Goal: Information Seeking & Learning: Learn about a topic

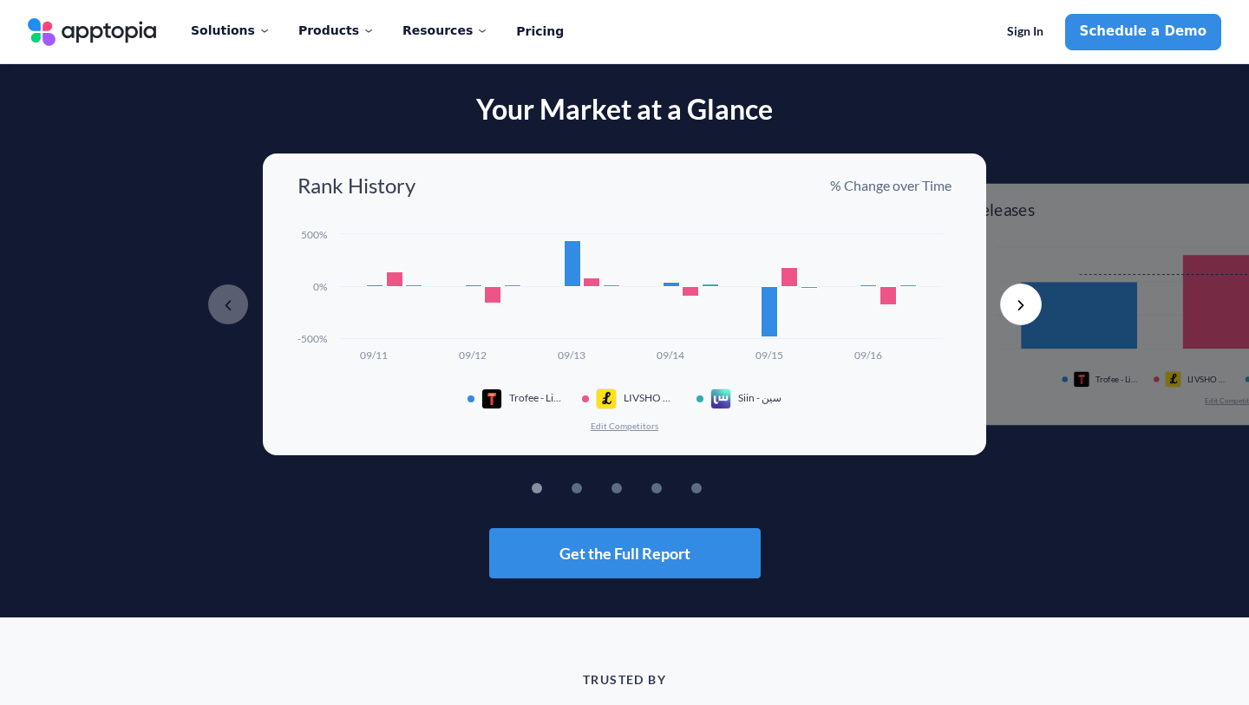
click at [1029, 301] on button "Next" at bounding box center [1021, 305] width 42 height 42
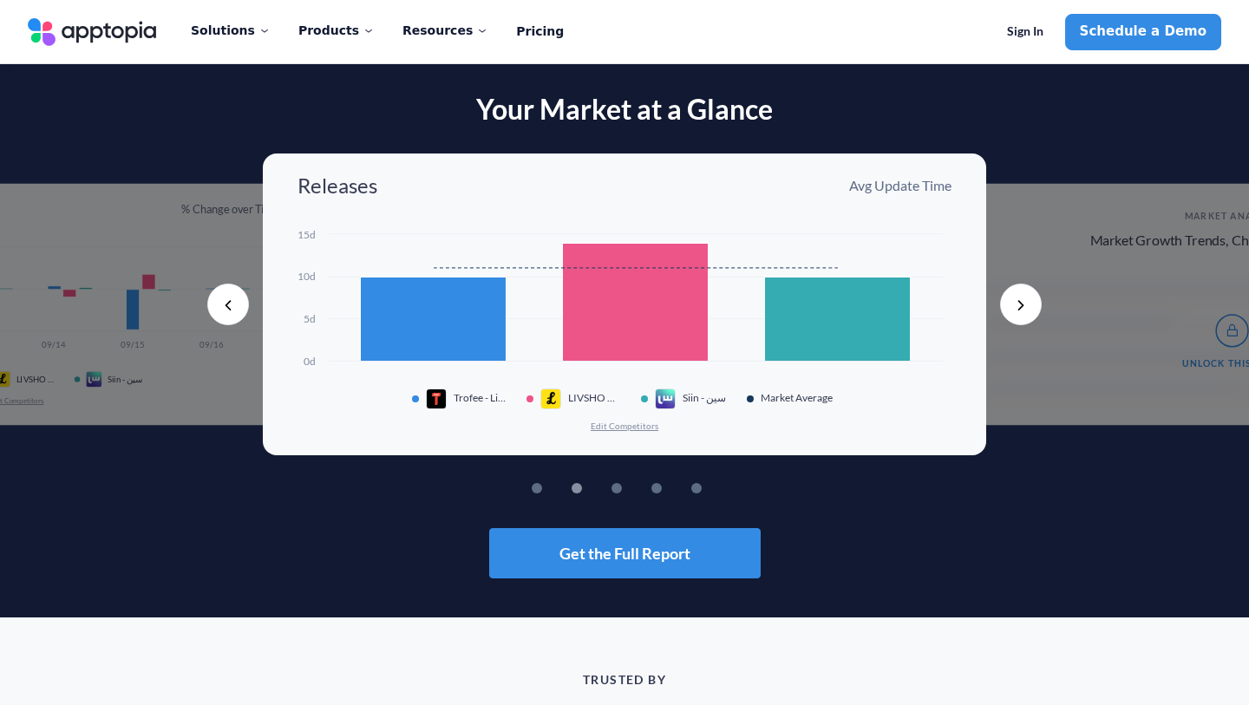
click at [1028, 300] on button "Next" at bounding box center [1021, 305] width 42 height 42
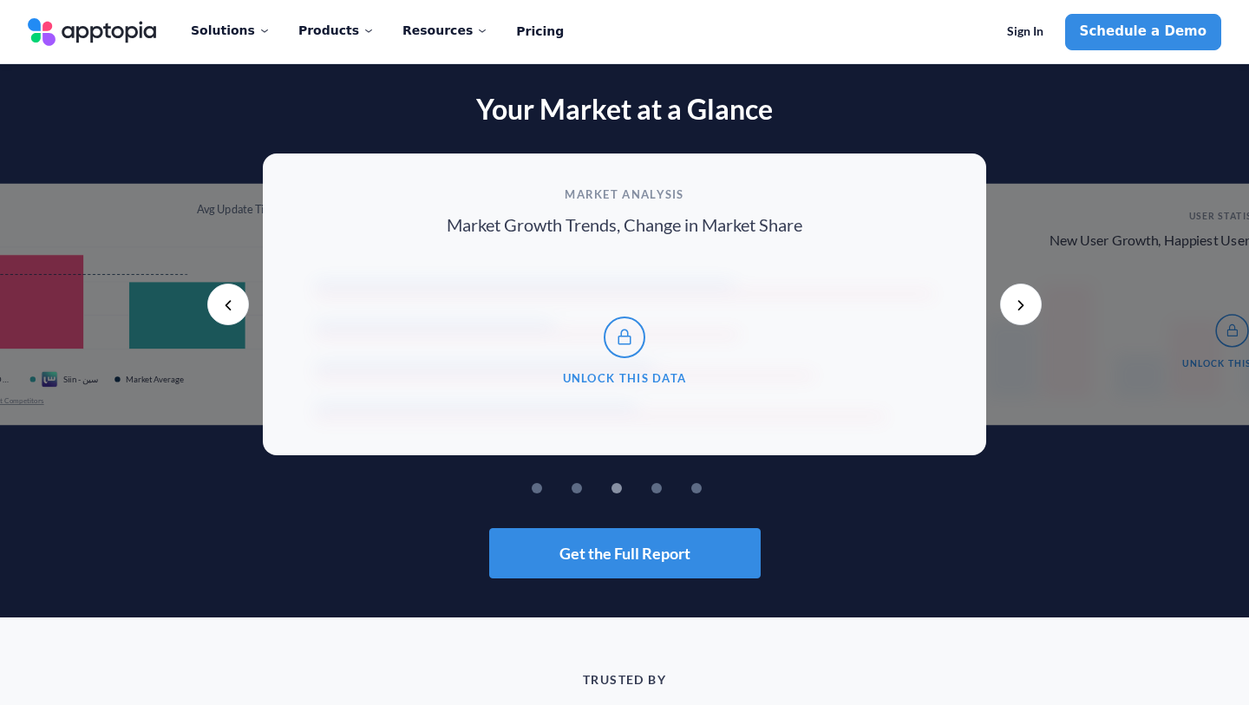
click at [1028, 300] on button "Next" at bounding box center [1021, 305] width 42 height 42
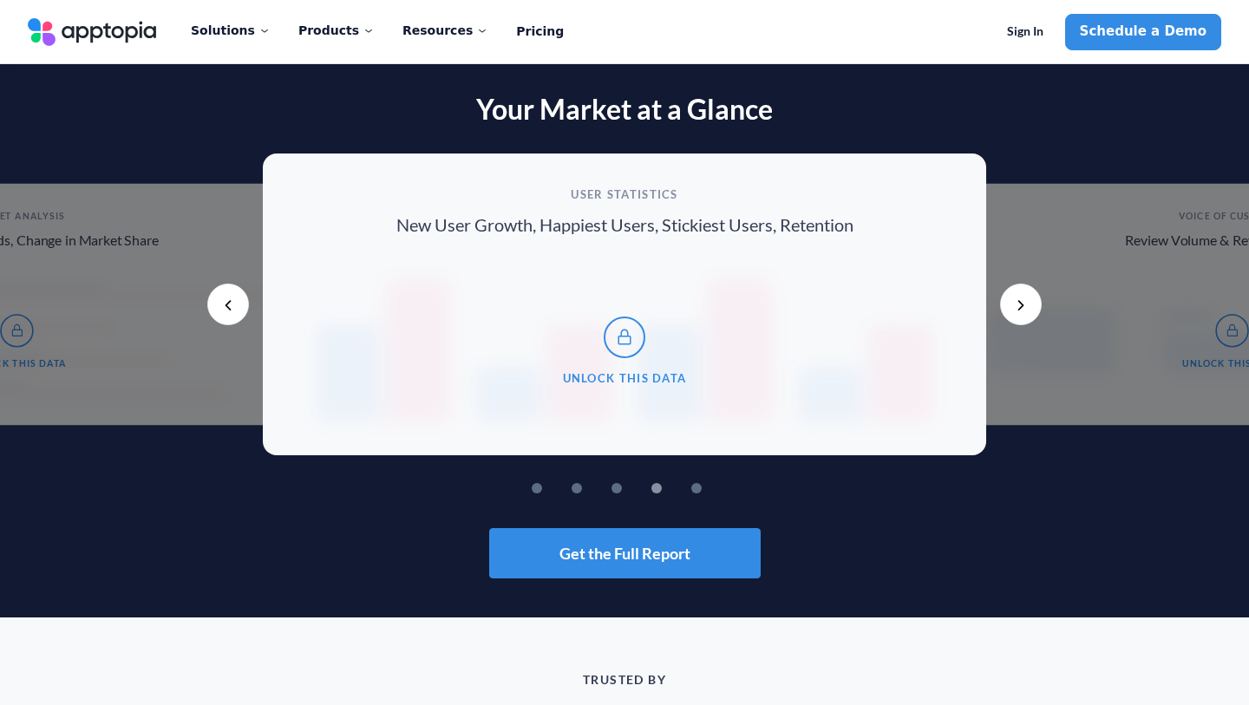
click at [1028, 300] on button "Next" at bounding box center [1021, 305] width 42 height 42
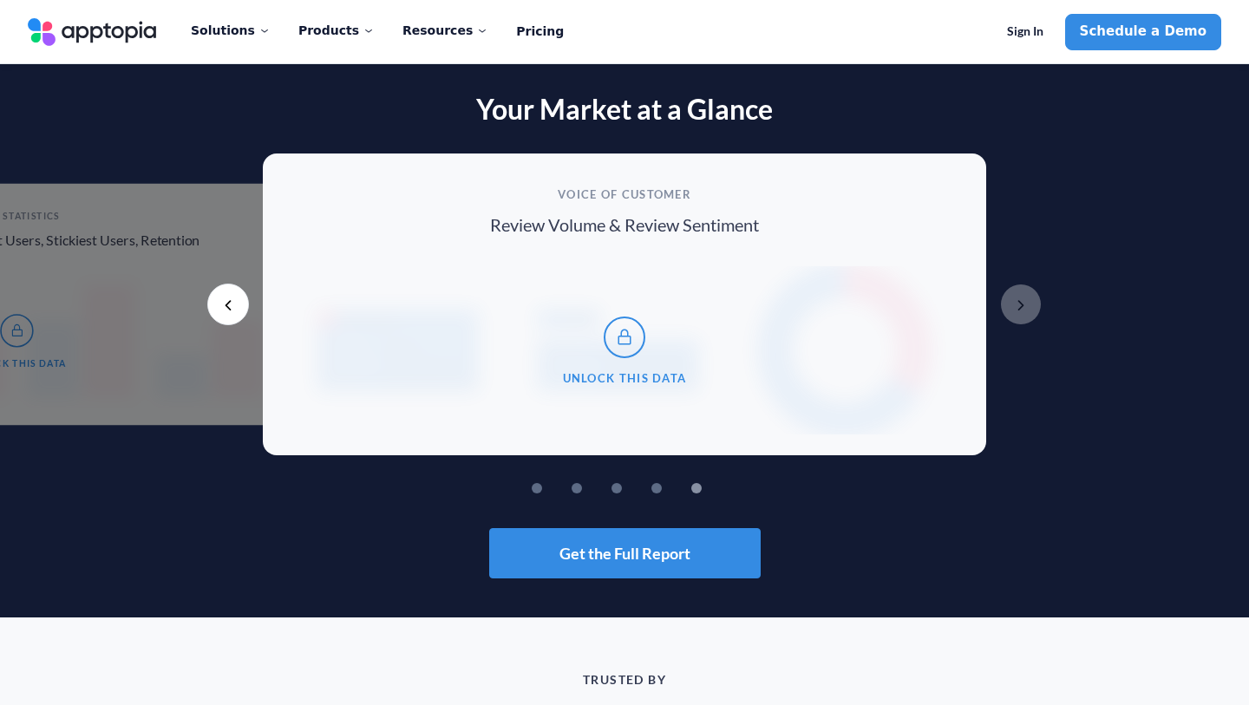
click at [1028, 300] on button "Next" at bounding box center [1021, 305] width 42 height 42
click at [239, 302] on button "Previous" at bounding box center [228, 305] width 42 height 42
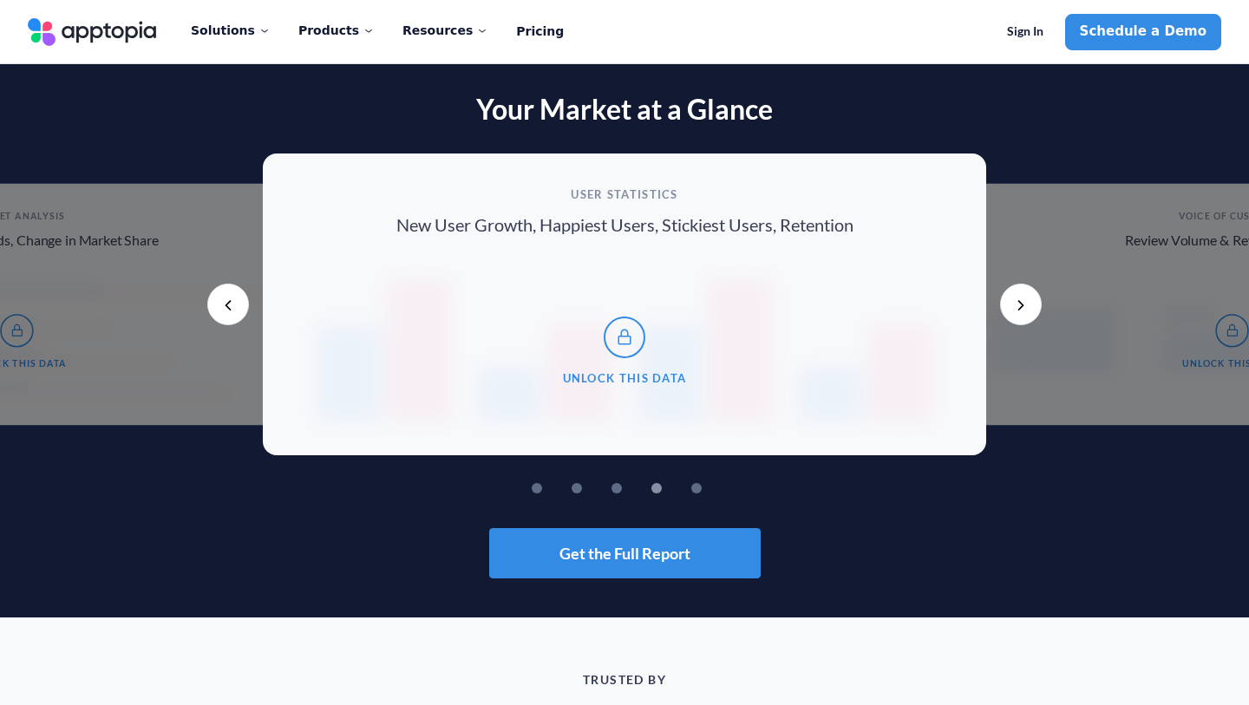
click at [239, 302] on button "Previous" at bounding box center [228, 305] width 42 height 42
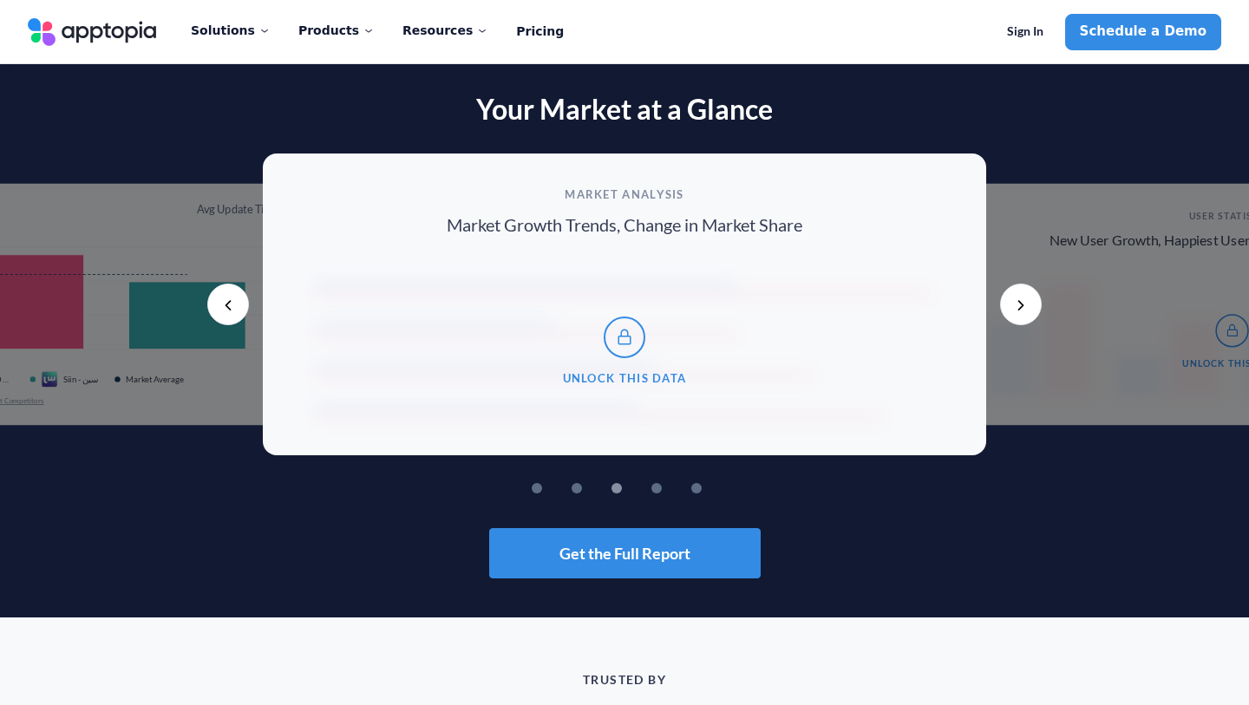
click at [239, 302] on button "Previous" at bounding box center [228, 305] width 42 height 42
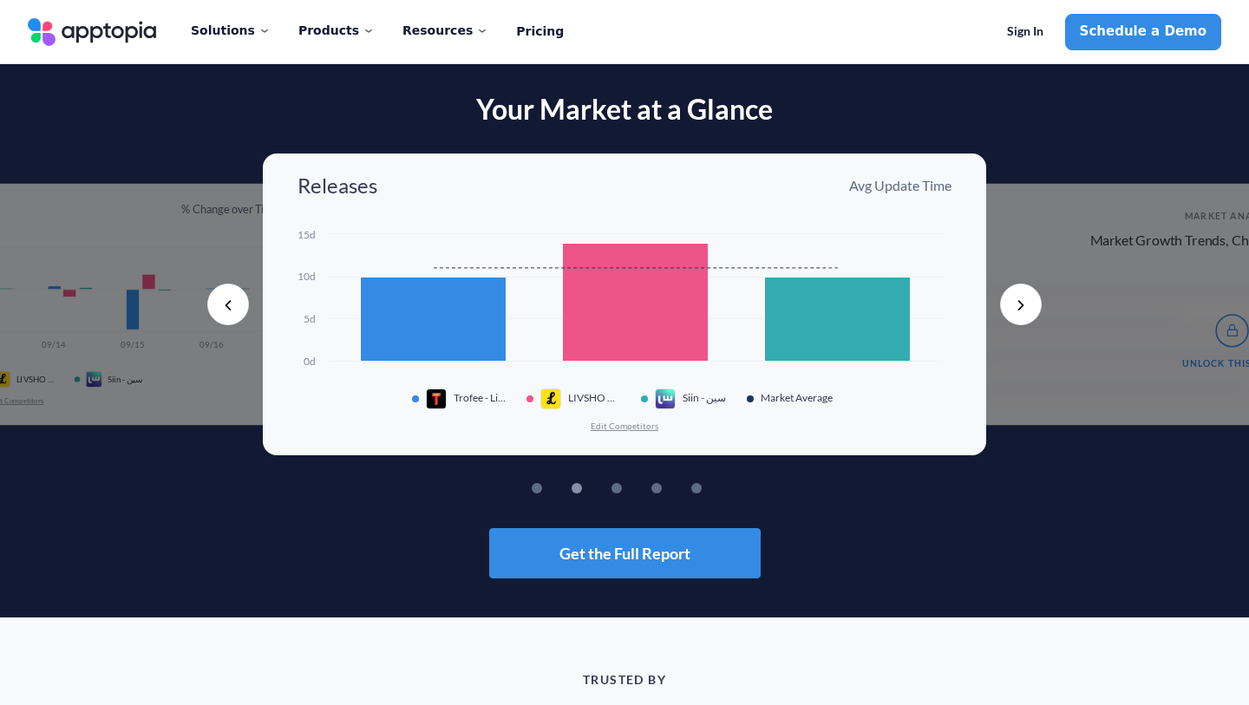
click at [239, 302] on button "Previous" at bounding box center [228, 305] width 42 height 42
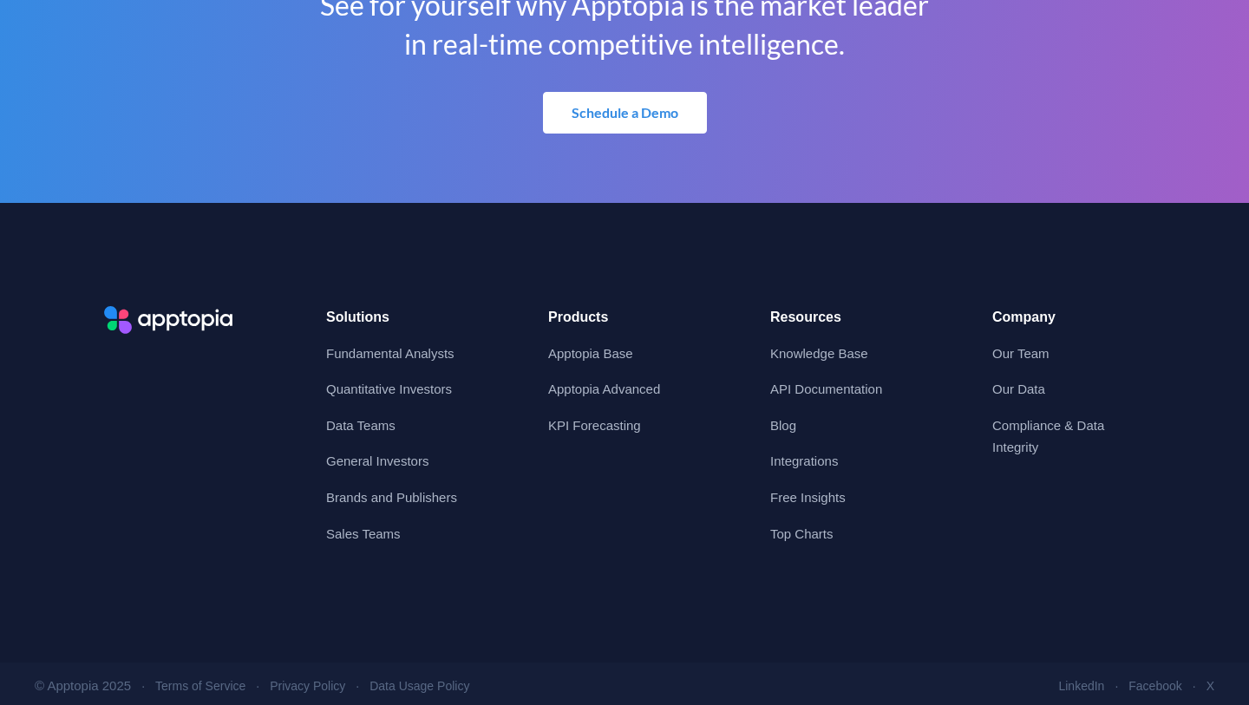
scroll to position [3719, 0]
